Goal: Transaction & Acquisition: Purchase product/service

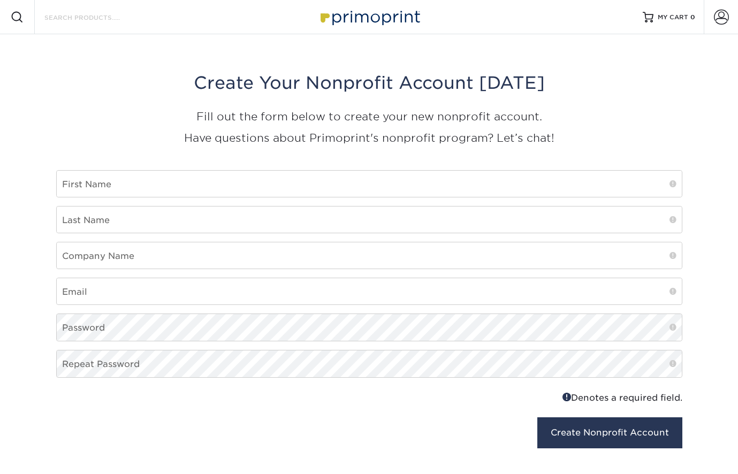
click at [112, 23] on input "Search Products" at bounding box center [95, 17] width 104 height 13
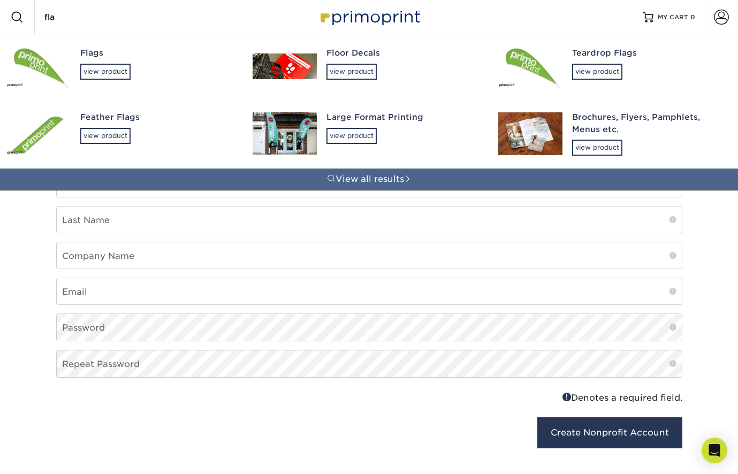
type input "flag"
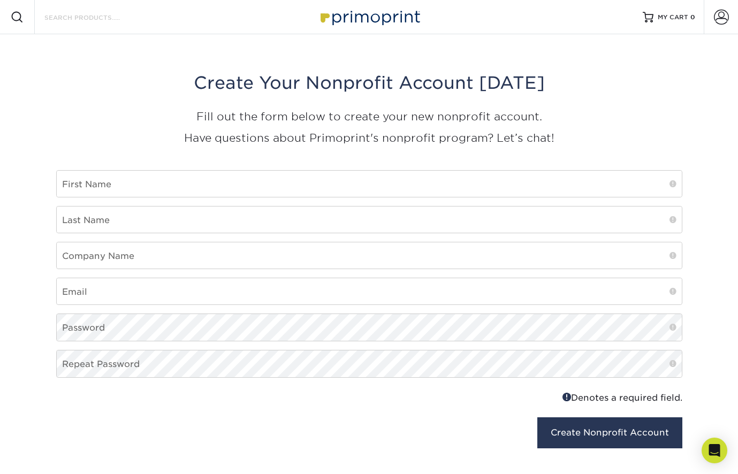
click at [134, 16] on input "Search Products" at bounding box center [95, 17] width 104 height 13
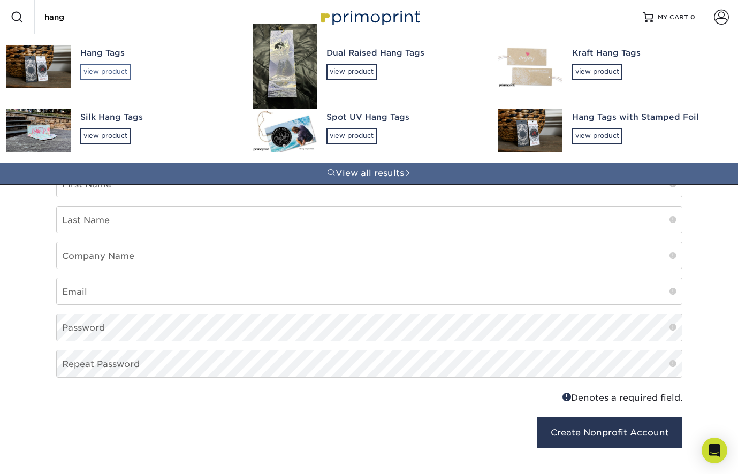
type input "hang"
click at [98, 65] on div "view product" at bounding box center [105, 72] width 50 height 16
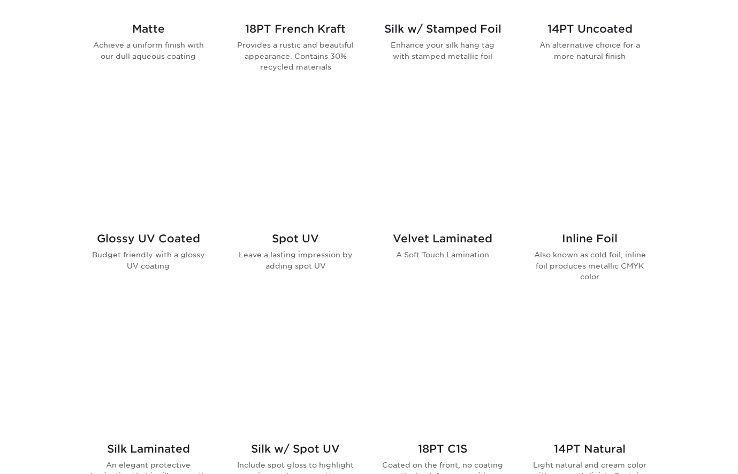
scroll to position [727, 0]
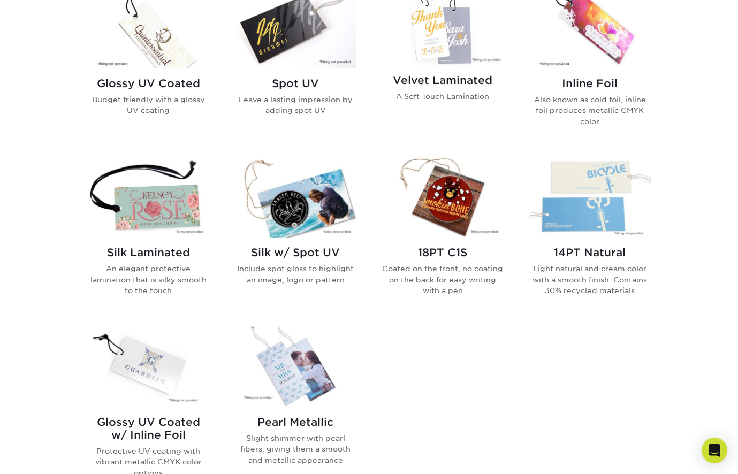
click at [451, 213] on img at bounding box center [443, 197] width 122 height 81
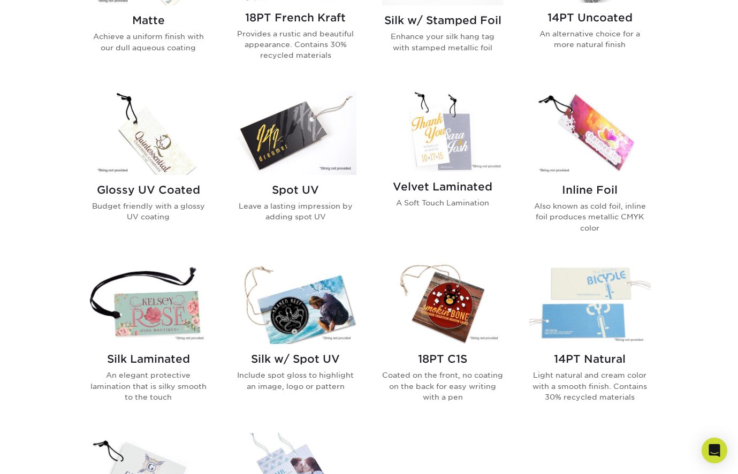
scroll to position [631, 0]
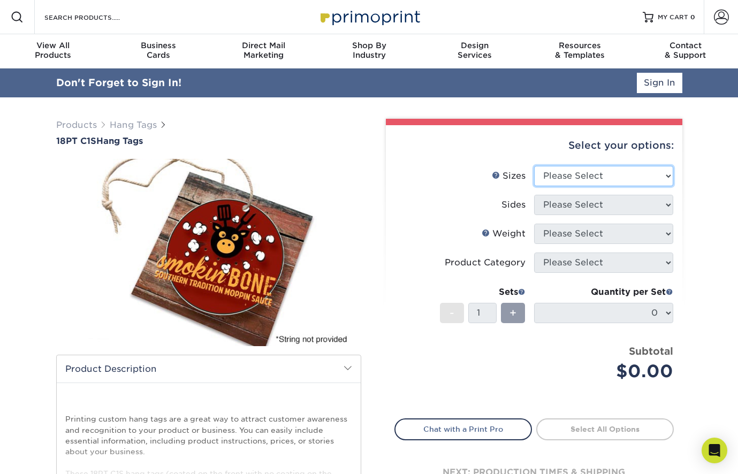
select select "1.50x3.50"
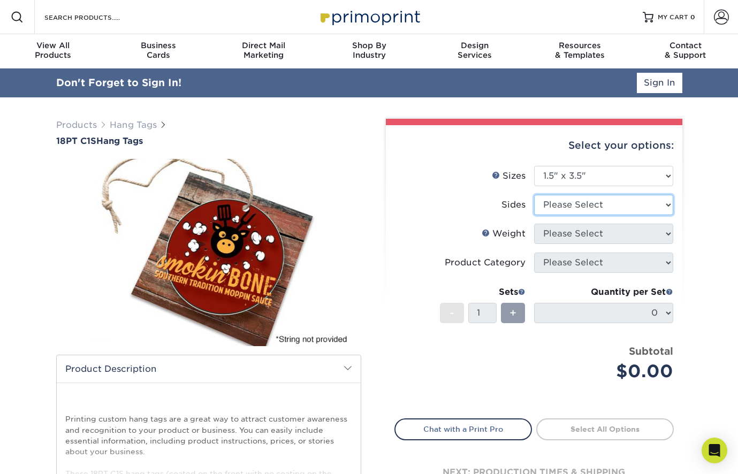
select select "13abbda7-1d64-4f25-8bb2-c179b224825d"
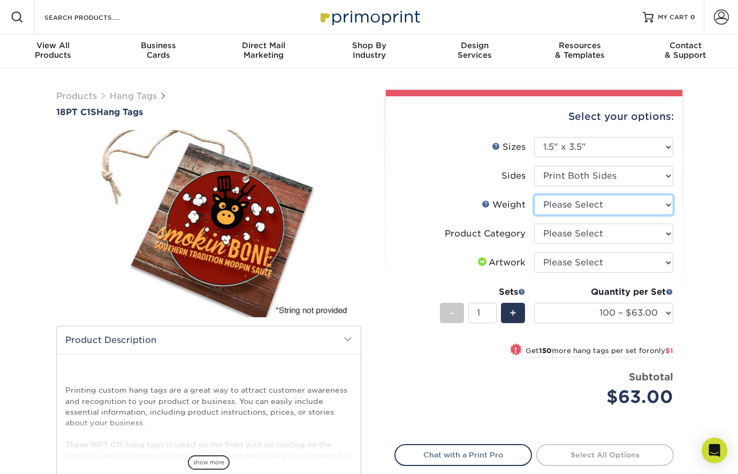
select select "18PTC1S"
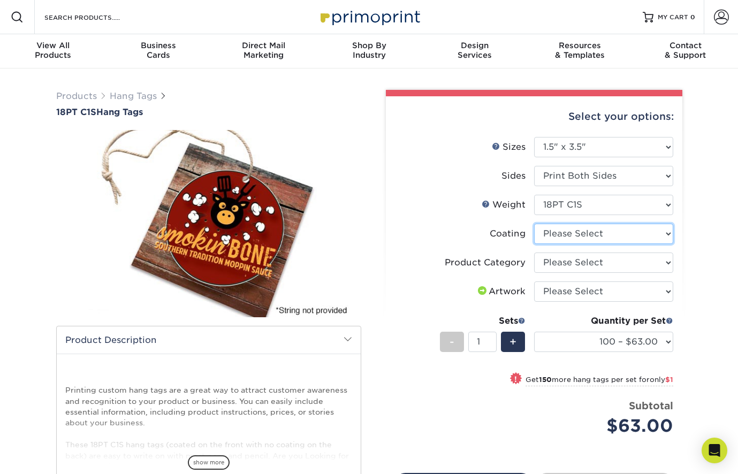
select select "3e7618de-abca-4bda-9f97-8b9129e913d8"
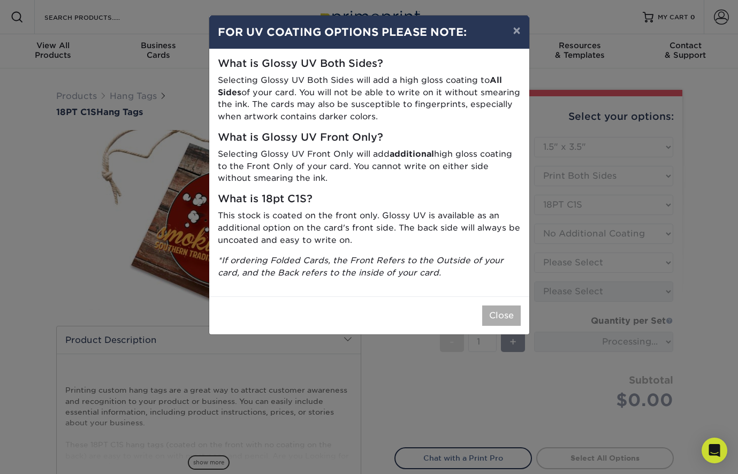
click at [504, 306] on button "Close" at bounding box center [501, 316] width 39 height 20
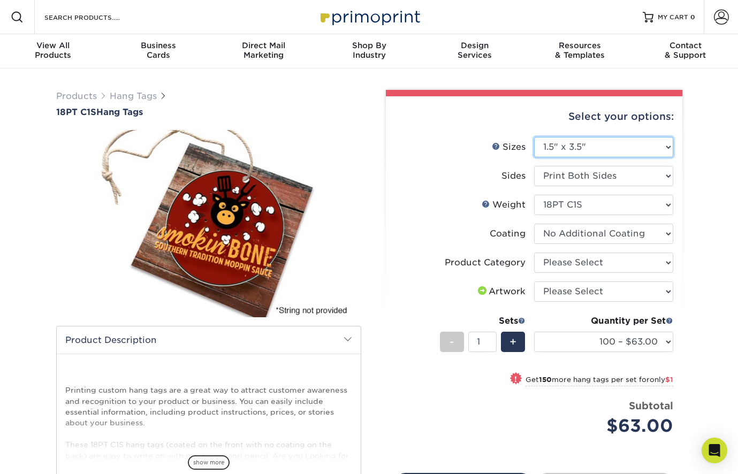
select select "1.75x3.50"
select select "-1"
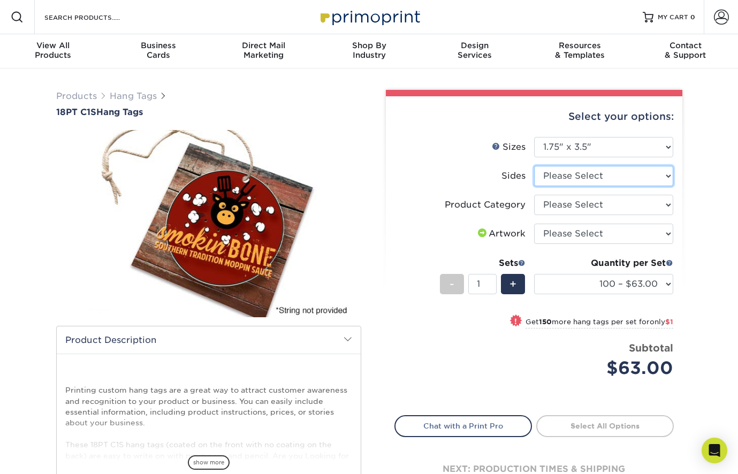
select select "13abbda7-1d64-4f25-8bb2-c179b224825d"
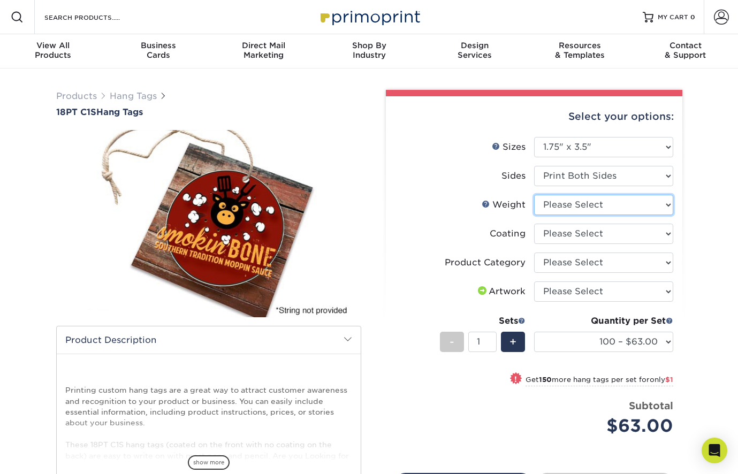
select select "18PTC1S"
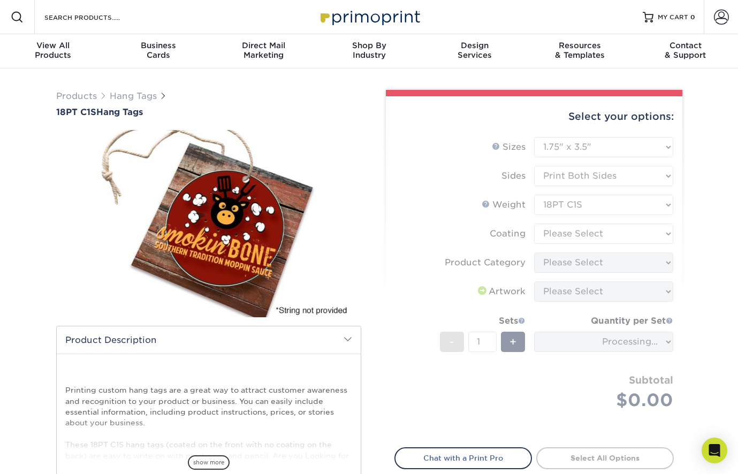
click at [602, 230] on form "Sizes Help Sizes Please Select 1.5" x 3.5" 1.75" x 3.5" 2" x 2" 2" x 3.5" 2" x …" at bounding box center [534, 286] width 279 height 298
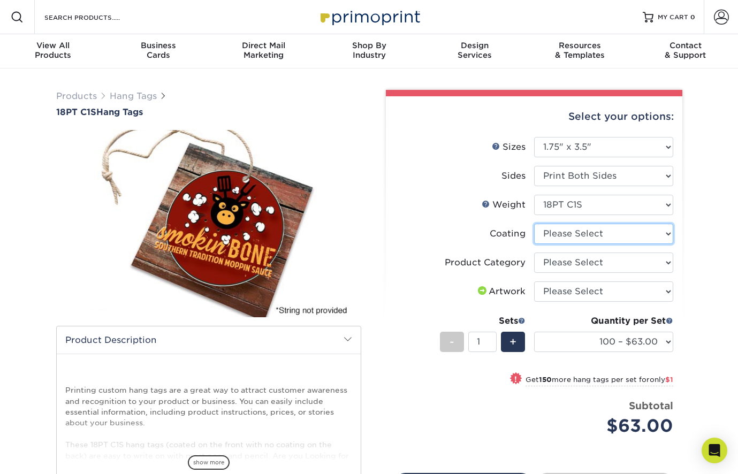
select select "3e7618de-abca-4bda-9f97-8b9129e913d8"
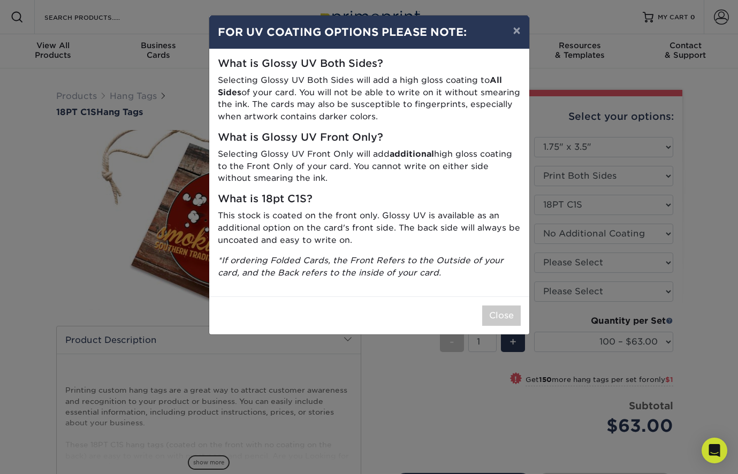
click at [516, 307] on button "Close" at bounding box center [501, 316] width 39 height 20
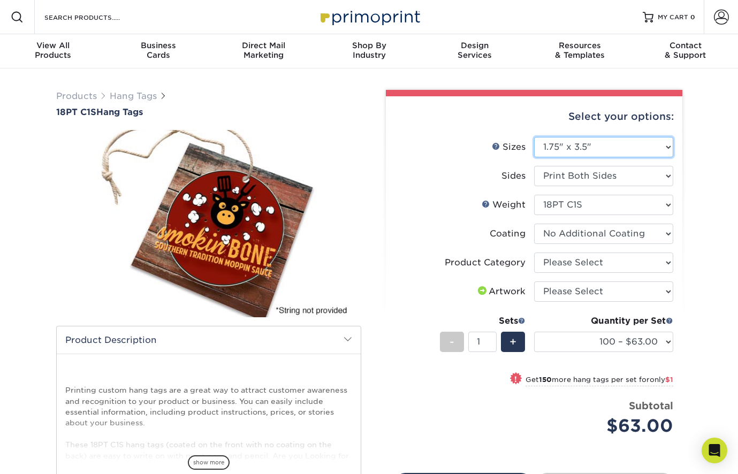
select select "2.00x3.50"
select select "-1"
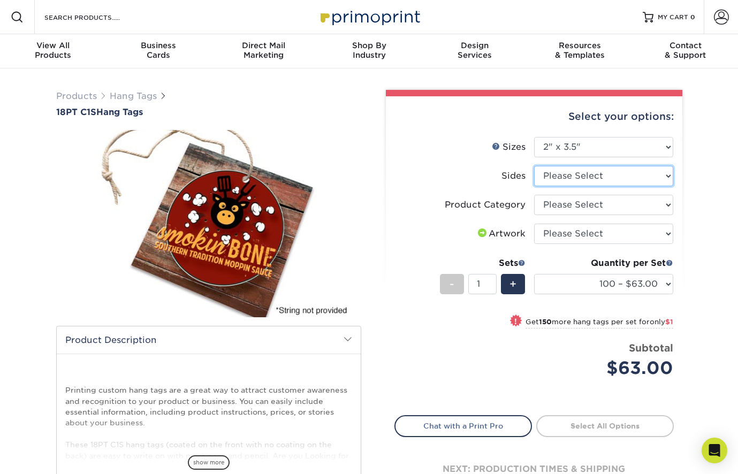
select select "13abbda7-1d64-4f25-8bb2-c179b224825d"
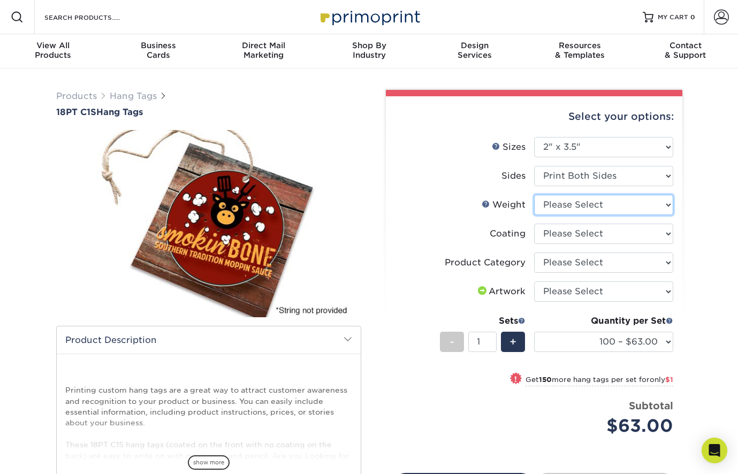
select select "18PTC1S"
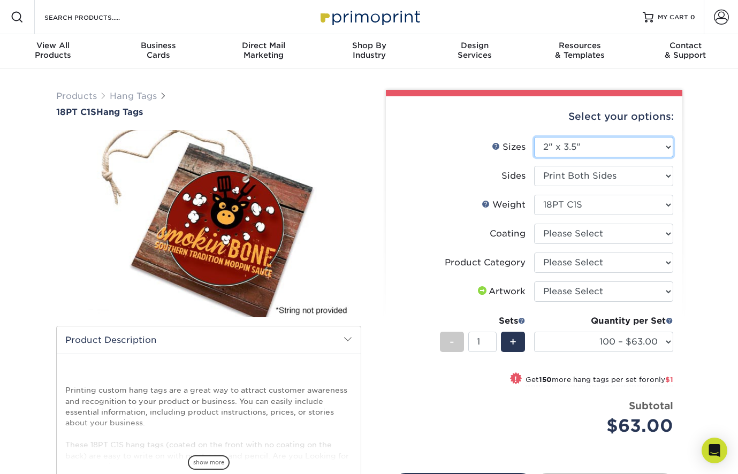
select select "2.00x4.00"
select select "-1"
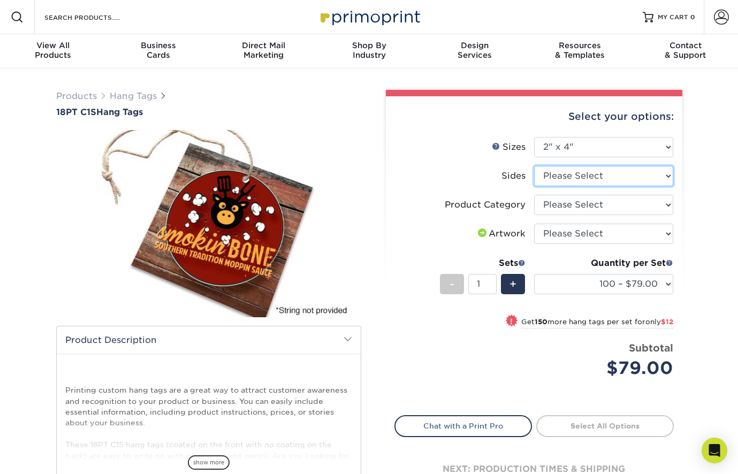
select select "13abbda7-1d64-4f25-8bb2-c179b224825d"
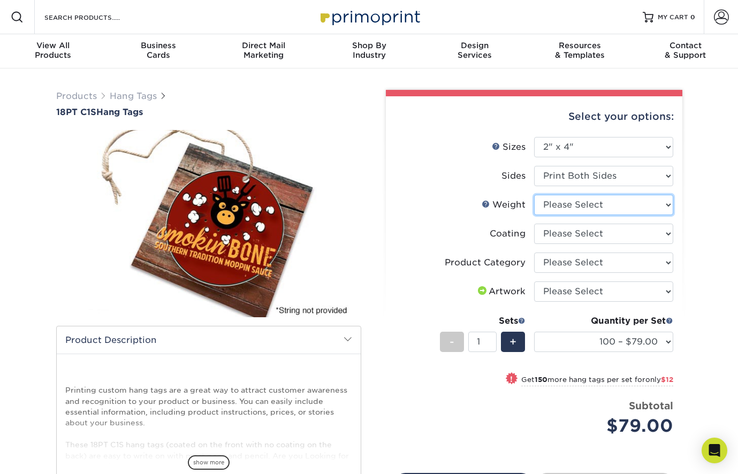
select select "18PTC1S"
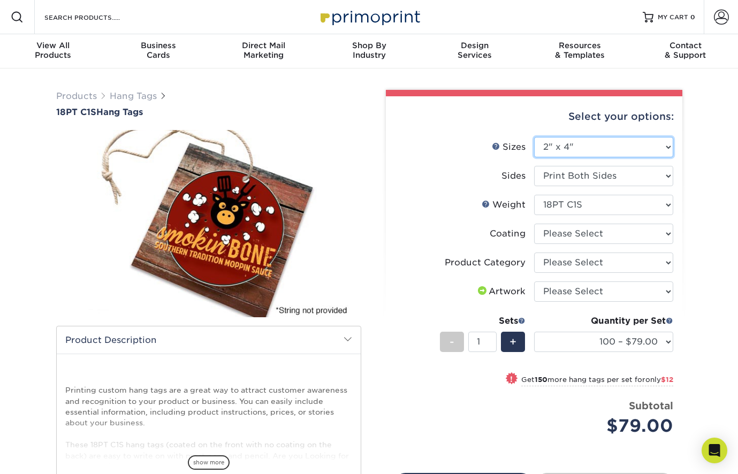
select select "2.00x6.00"
select select "-1"
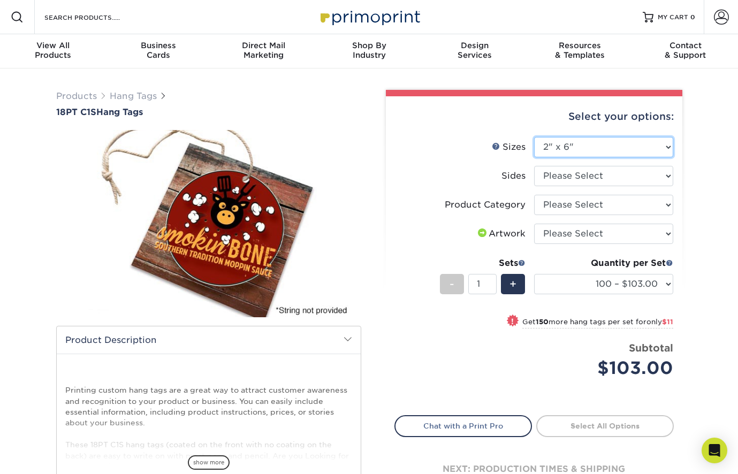
select select "2.00x2.00"
select select
